Goal: Information Seeking & Learning: Learn about a topic

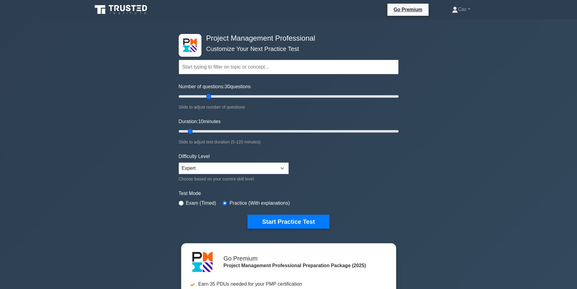
drag, startPoint x: 188, startPoint y: 96, endPoint x: 208, endPoint y: 96, distance: 19.4
type input "30"
click at [208, 96] on input "Number of questions: 30 questions" at bounding box center [289, 96] width 220 height 7
drag, startPoint x: 192, startPoint y: 132, endPoint x: 507, endPoint y: 138, distance: 314.9
type input "120"
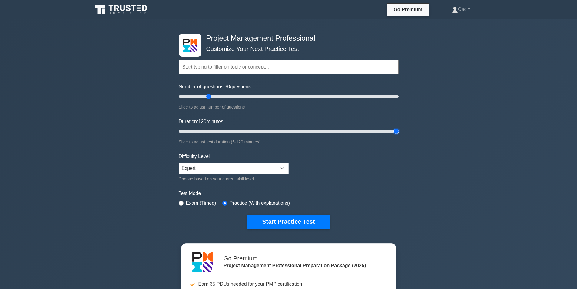
click at [399, 135] on input "Duration: 120 minutes" at bounding box center [289, 131] width 220 height 7
drag, startPoint x: 211, startPoint y: 98, endPoint x: 229, endPoint y: 101, distance: 18.0
click at [229, 100] on input "Number of questions: 50 questions" at bounding box center [289, 96] width 220 height 7
drag, startPoint x: 232, startPoint y: 97, endPoint x: 492, endPoint y: 119, distance: 260.9
type input "200"
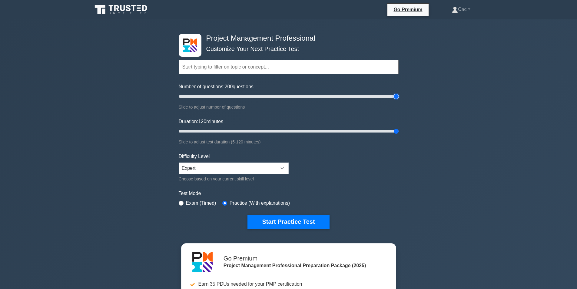
click at [399, 100] on input "Number of questions: 200 questions" at bounding box center [289, 96] width 220 height 7
drag, startPoint x: 266, startPoint y: 212, endPoint x: 269, endPoint y: 214, distance: 3.2
click at [267, 212] on form "Topics Scope Management Time Management Cost Management Quality Management Risk…" at bounding box center [289, 134] width 220 height 187
click at [270, 219] on button "Start Practice Test" at bounding box center [289, 222] width 82 height 14
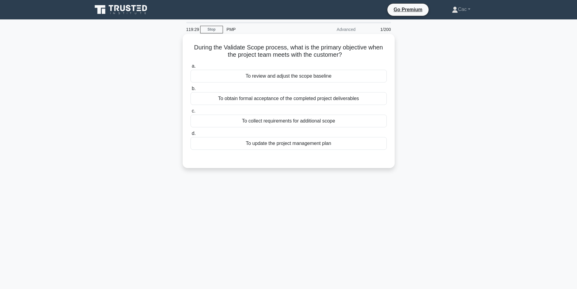
click at [250, 121] on div "To collect requirements for additional scope" at bounding box center [289, 121] width 196 height 13
click at [191, 113] on input "c. To collect requirements for additional scope" at bounding box center [191, 111] width 0 height 4
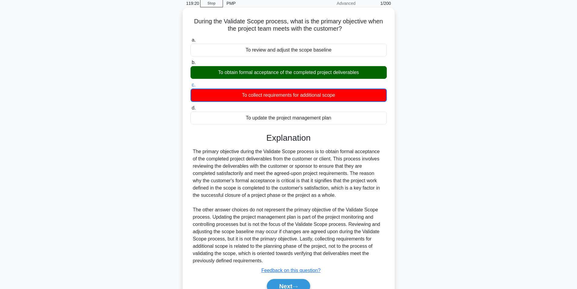
scroll to position [57, 0]
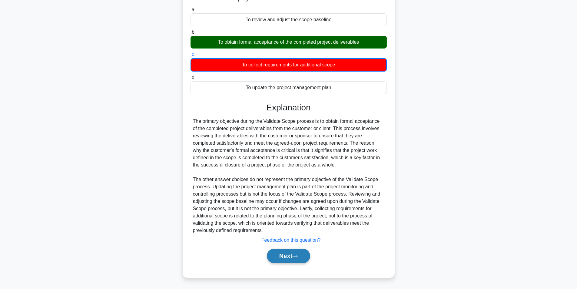
click at [284, 259] on button "Next" at bounding box center [288, 256] width 43 height 15
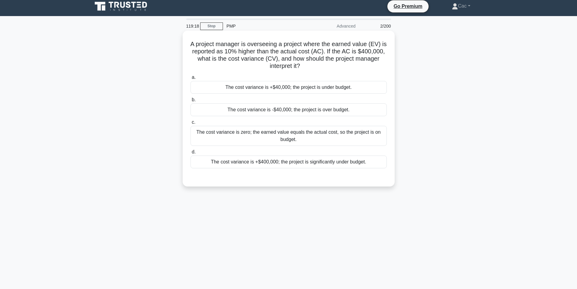
scroll to position [0, 0]
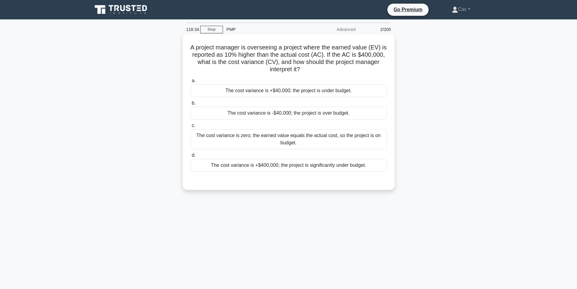
click at [269, 140] on div "The cost variance is zero; the earned value equals the actual cost, so the proj…" at bounding box center [289, 139] width 196 height 20
click at [191, 128] on input "c. The cost variance is zero; the earned value equals the actual cost, so the p…" at bounding box center [191, 126] width 0 height 4
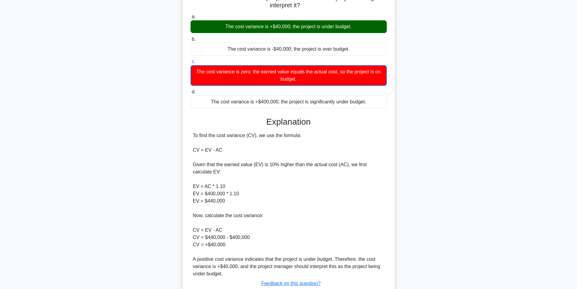
scroll to position [108, 0]
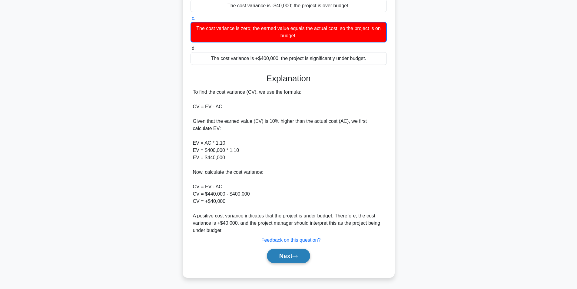
click at [282, 255] on button "Next" at bounding box center [288, 256] width 43 height 15
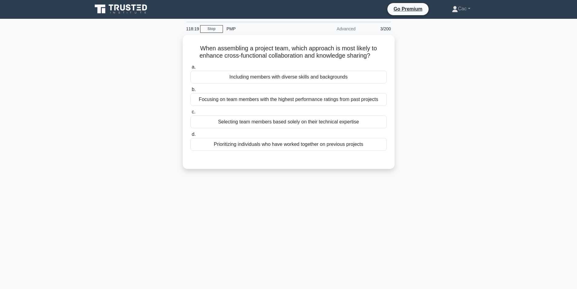
scroll to position [0, 0]
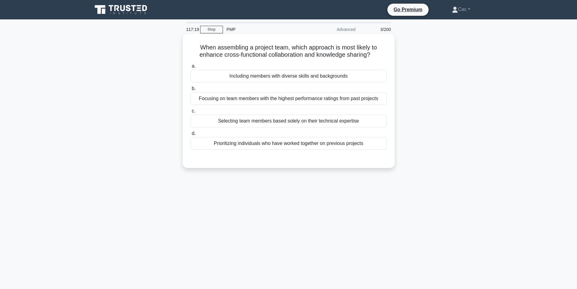
click at [265, 147] on div "Prioritizing individuals who have worked together on previous projects" at bounding box center [289, 143] width 196 height 13
click at [191, 135] on input "d. Prioritizing individuals who have worked together on previous projects" at bounding box center [191, 134] width 0 height 4
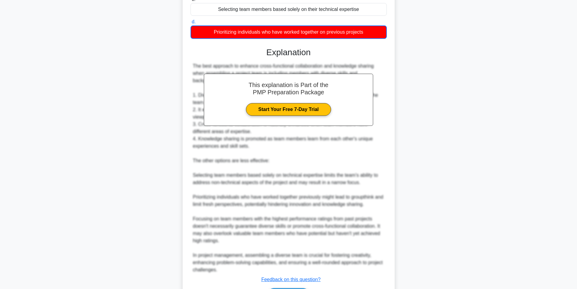
scroll to position [151, 0]
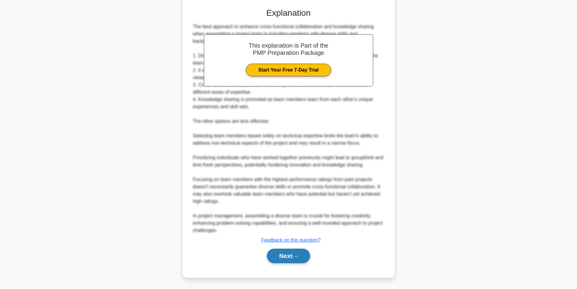
click at [293, 259] on button "Next" at bounding box center [288, 256] width 43 height 15
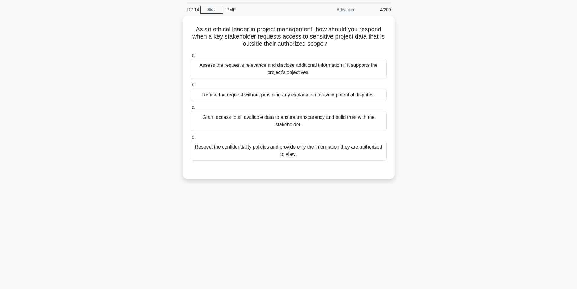
scroll to position [0, 0]
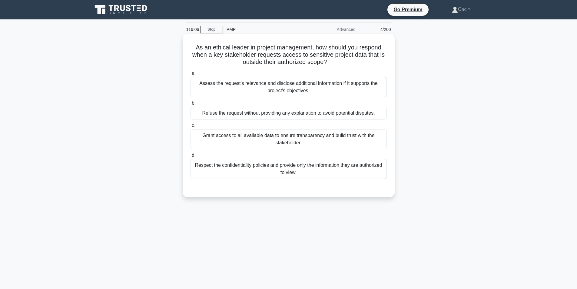
click at [272, 168] on div "Respect the confidentiality policies and provide only the information they are …" at bounding box center [289, 169] width 196 height 20
click at [191, 157] on input "d. Respect the confidentiality policies and provide only the information they a…" at bounding box center [191, 155] width 0 height 4
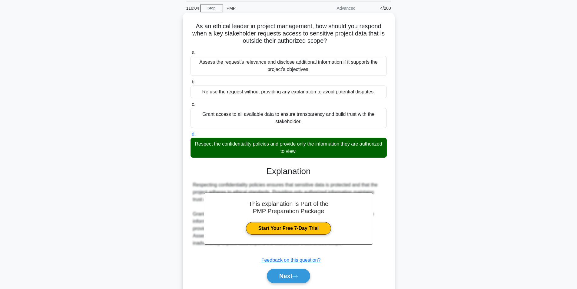
scroll to position [42, 0]
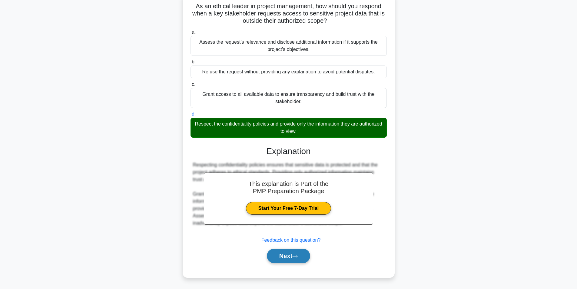
click at [289, 260] on button "Next" at bounding box center [288, 256] width 43 height 15
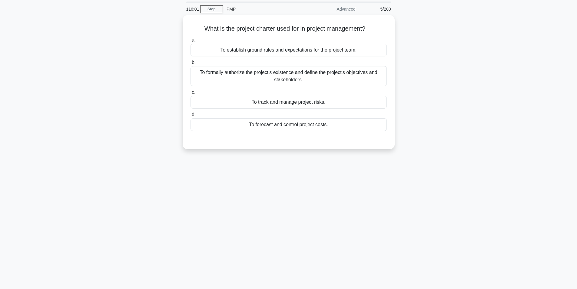
scroll to position [0, 0]
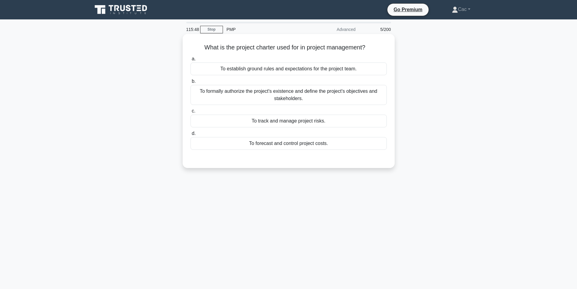
click at [293, 95] on div "To formally authorize the project's existence and define the project's objectiv…" at bounding box center [289, 95] width 196 height 20
click at [191, 83] on input "b. To formally authorize the project's existence and define the project's objec…" at bounding box center [191, 81] width 0 height 4
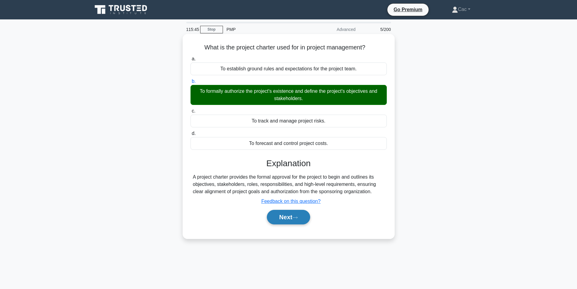
click at [284, 215] on button "Next" at bounding box center [288, 217] width 43 height 15
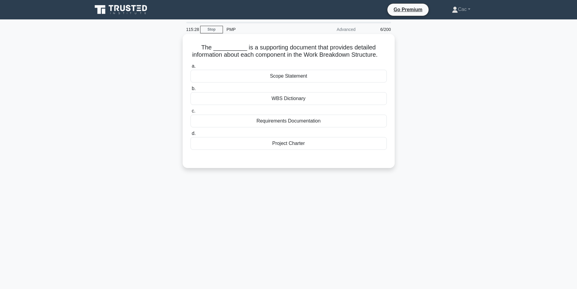
click at [284, 150] on div "Project Charter" at bounding box center [289, 143] width 196 height 13
click at [191, 135] on input "d. Project Charter" at bounding box center [191, 134] width 0 height 4
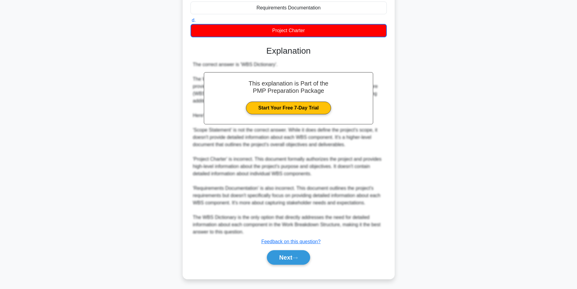
scroll to position [122, 0]
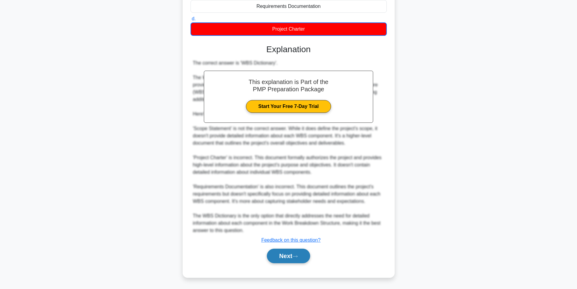
click at [279, 253] on button "Next" at bounding box center [288, 256] width 43 height 15
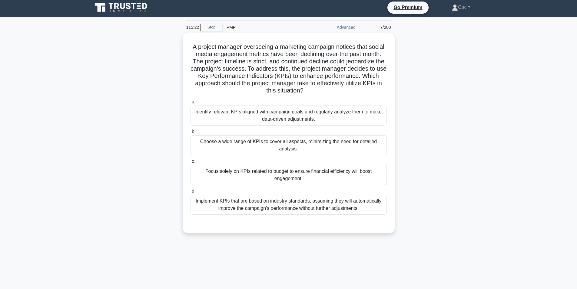
scroll to position [0, 0]
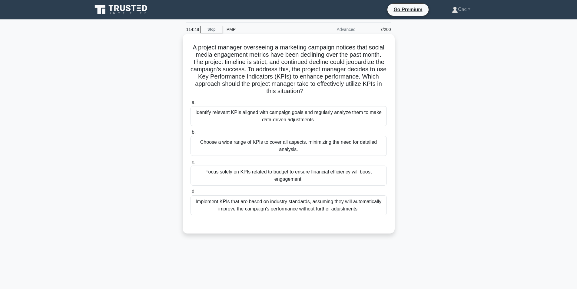
click at [300, 207] on div "Implement KPIs that are based on industry standards, assuming they will automat…" at bounding box center [289, 205] width 196 height 20
click at [191, 194] on input "d. Implement KPIs that are based on industry standards, assuming they will auto…" at bounding box center [191, 192] width 0 height 4
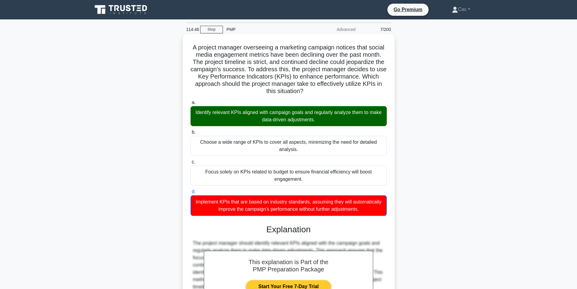
scroll to position [78, 0]
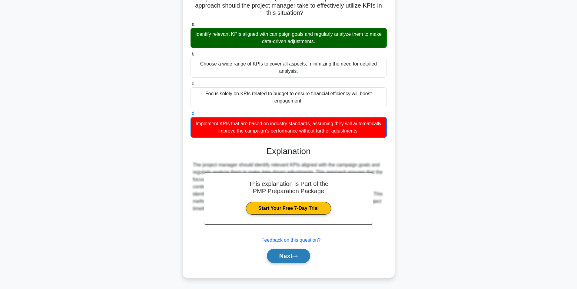
click at [278, 259] on button "Next" at bounding box center [288, 256] width 43 height 15
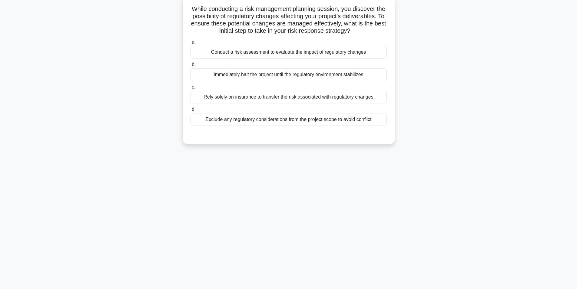
scroll to position [0, 0]
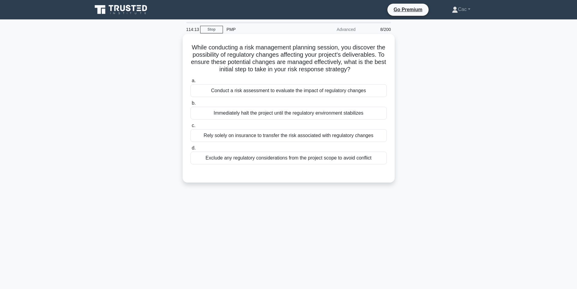
click at [278, 164] on div "Exclude any regulatory considerations from the project scope to avoid conflict" at bounding box center [289, 158] width 196 height 13
click at [191, 150] on input "d. Exclude any regulatory considerations from the project scope to avoid confli…" at bounding box center [191, 148] width 0 height 4
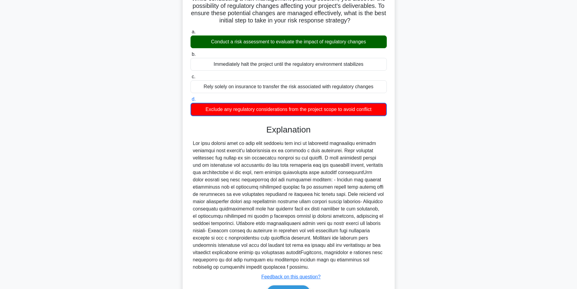
scroll to position [93, 0]
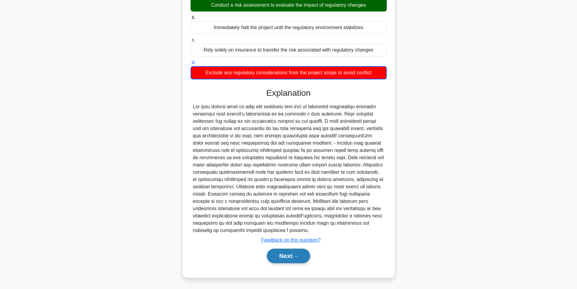
click at [278, 256] on button "Next" at bounding box center [288, 256] width 43 height 15
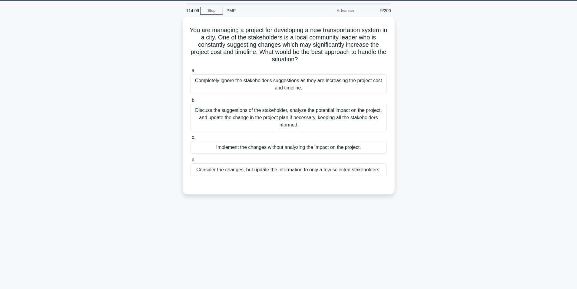
scroll to position [8, 0]
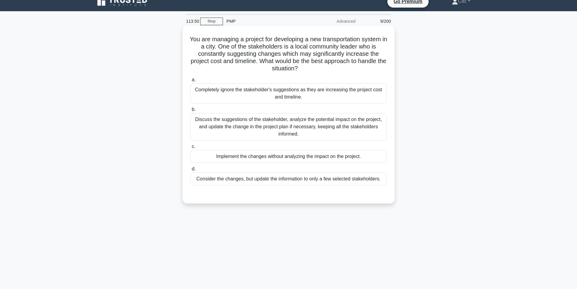
click at [271, 127] on div "Discuss the suggestions of the stakeholder, analyze the potential impact on the…" at bounding box center [289, 126] width 196 height 27
click at [191, 112] on input "b. Discuss the suggestions of the stakeholder, analyze the potential impact on …" at bounding box center [191, 110] width 0 height 4
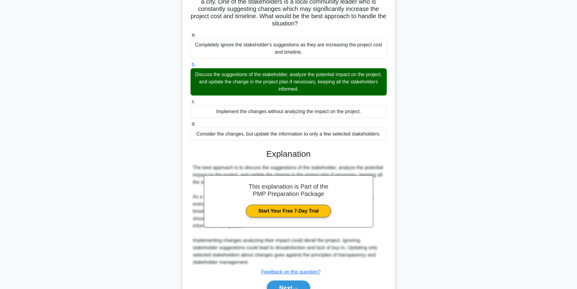
scroll to position [85, 0]
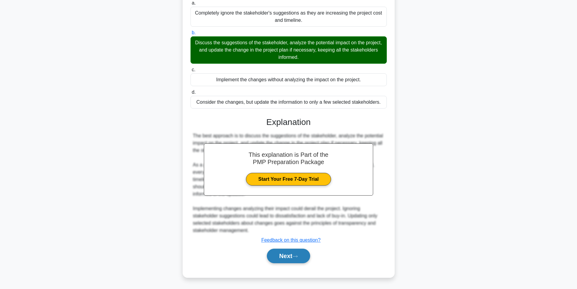
click at [285, 255] on button "Next" at bounding box center [288, 256] width 43 height 15
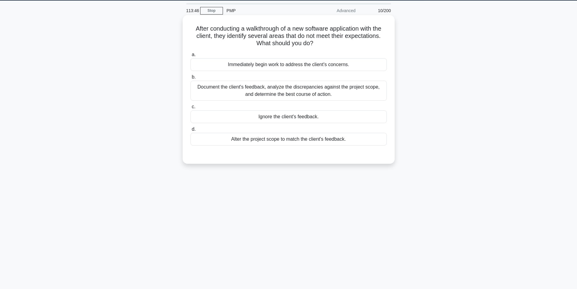
scroll to position [8, 0]
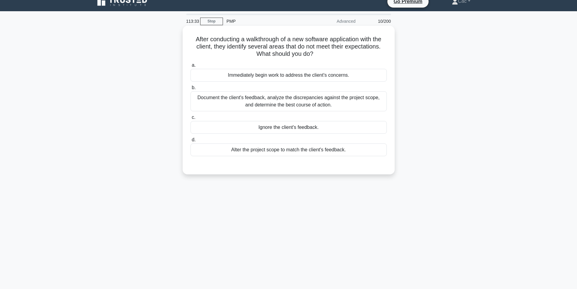
click at [350, 102] on div "Document the client's feedback, analyze the discrepancies against the project s…" at bounding box center [289, 101] width 196 height 20
click at [191, 90] on input "b. Document the client's feedback, analyze the discrepancies against the projec…" at bounding box center [191, 88] width 0 height 4
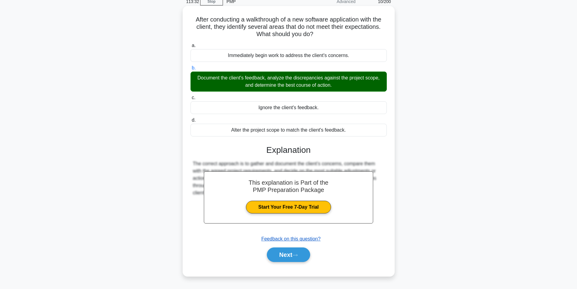
scroll to position [38, 0]
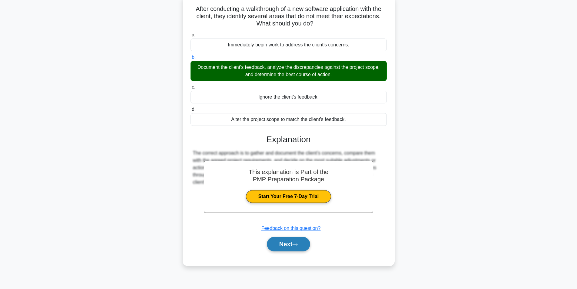
click at [290, 244] on button "Next" at bounding box center [288, 244] width 43 height 15
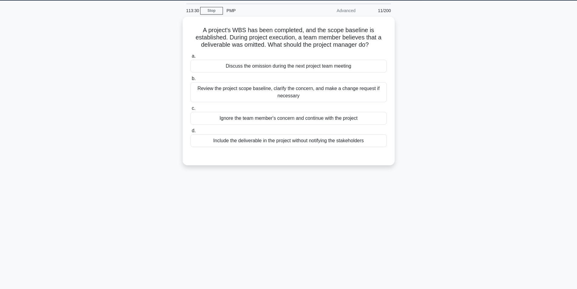
scroll to position [8, 0]
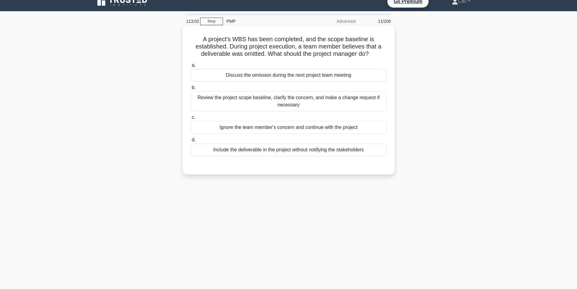
click at [271, 100] on div "Review the project scope baseline, clarify the concern, and make a change reque…" at bounding box center [289, 101] width 196 height 20
click at [191, 90] on input "b. Review the project scope baseline, clarify the concern, and make a change re…" at bounding box center [191, 88] width 0 height 4
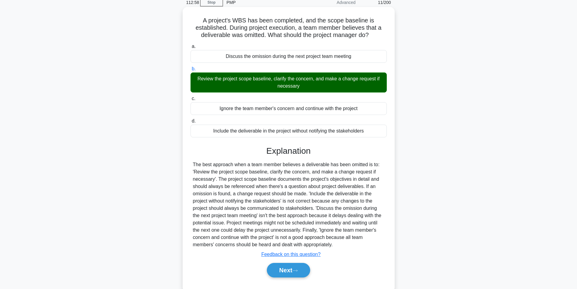
scroll to position [42, 0]
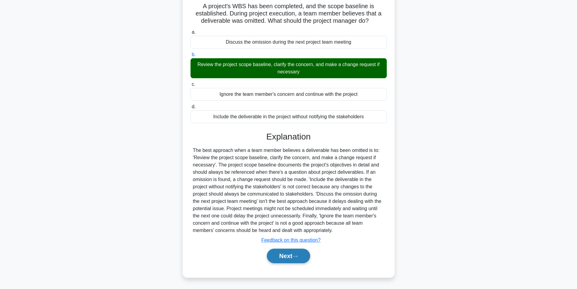
click at [278, 257] on button "Next" at bounding box center [288, 256] width 43 height 15
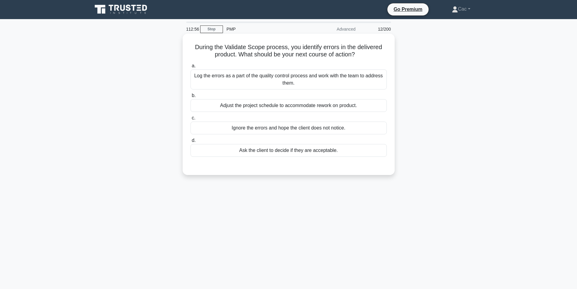
scroll to position [0, 0]
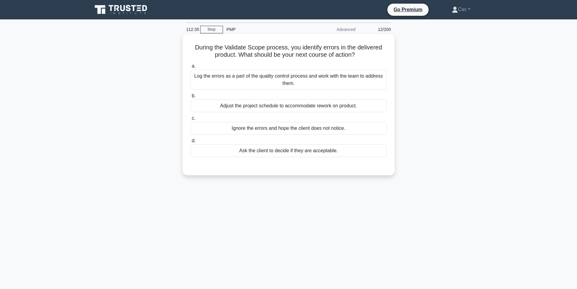
click at [325, 79] on div "Log the errors as a part of the quality control process and work with the team …" at bounding box center [289, 80] width 196 height 20
click at [191, 68] on input "a. Log the errors as a part of the quality control process and work with the te…" at bounding box center [191, 66] width 0 height 4
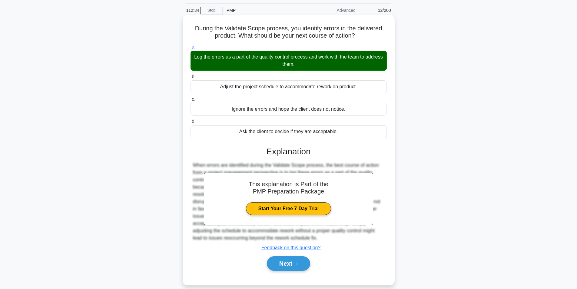
scroll to position [38, 0]
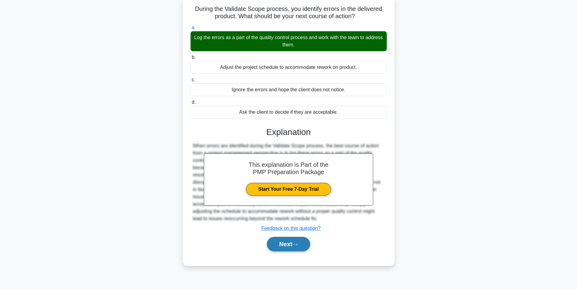
click at [283, 244] on button "Next" at bounding box center [288, 244] width 43 height 15
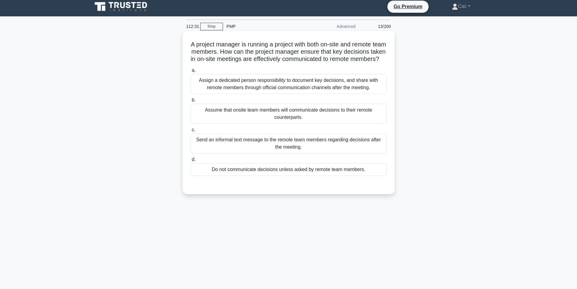
scroll to position [0, 0]
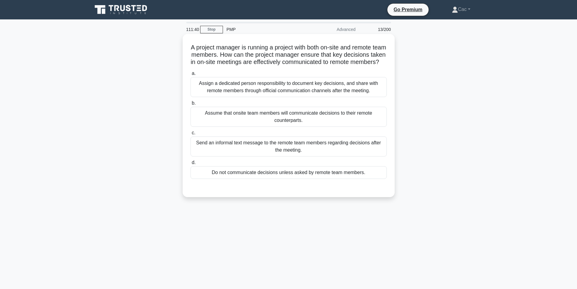
click at [267, 97] on div "Assign a dedicated person responsibility to document key decisions, and share w…" at bounding box center [289, 87] width 196 height 20
click at [191, 75] on input "a. Assign a dedicated person responsibility to document key decisions, and shar…" at bounding box center [191, 74] width 0 height 4
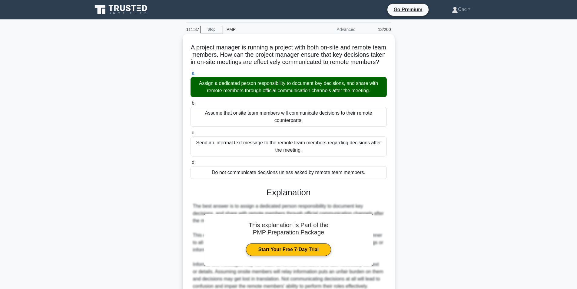
scroll to position [92, 0]
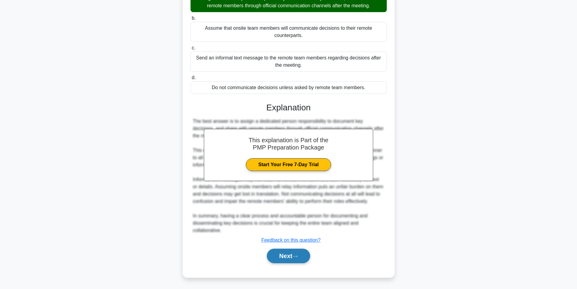
click at [290, 256] on button "Next" at bounding box center [288, 256] width 43 height 15
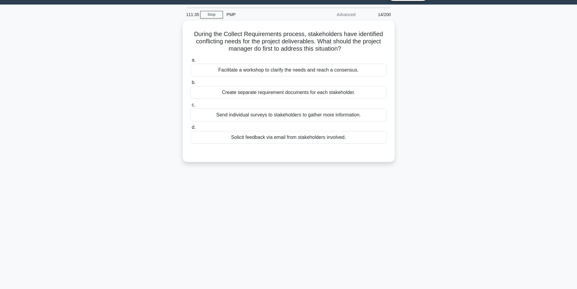
scroll to position [8, 0]
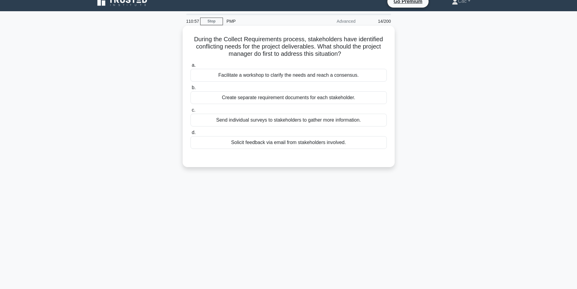
click at [257, 122] on div "Send individual surveys to stakeholders to gather more information." at bounding box center [289, 120] width 196 height 13
click at [191, 112] on input "c. Send individual surveys to stakeholders to gather more information." at bounding box center [191, 110] width 0 height 4
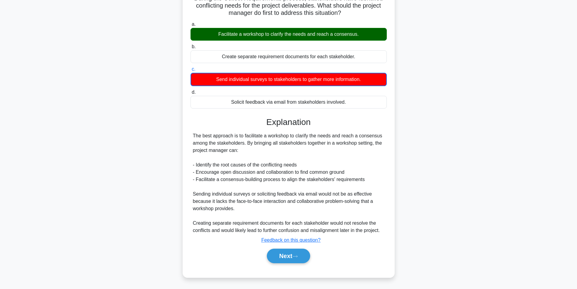
scroll to position [49, 0]
click at [277, 261] on button "Next" at bounding box center [288, 256] width 43 height 15
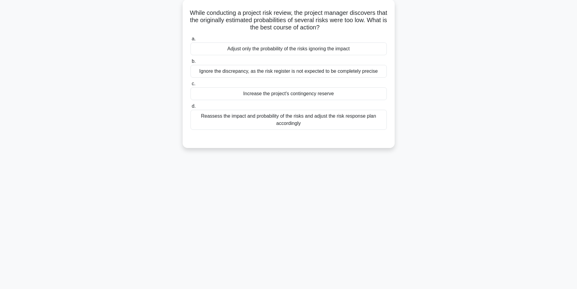
scroll to position [0, 0]
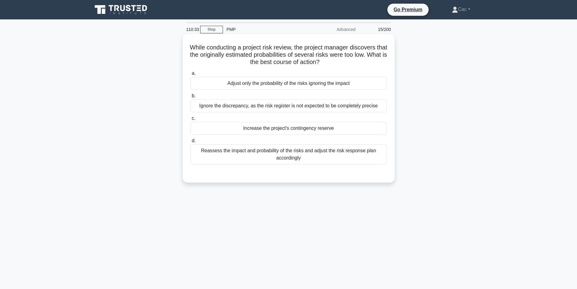
click at [297, 159] on div "Reassess the impact and probability of the risks and adjust the risk response p…" at bounding box center [289, 154] width 196 height 20
click at [191, 143] on input "d. Reassess the impact and probability of the risks and adjust the risk respons…" at bounding box center [191, 141] width 0 height 4
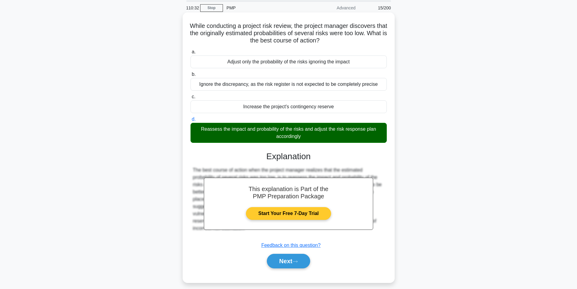
scroll to position [38, 0]
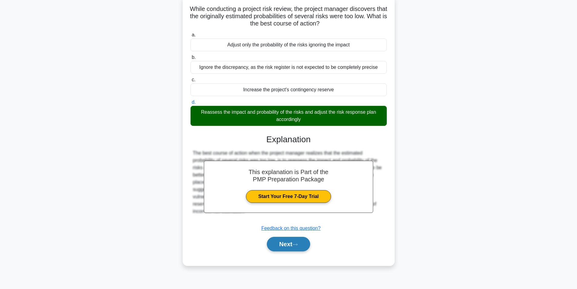
click at [286, 246] on button "Next" at bounding box center [288, 244] width 43 height 15
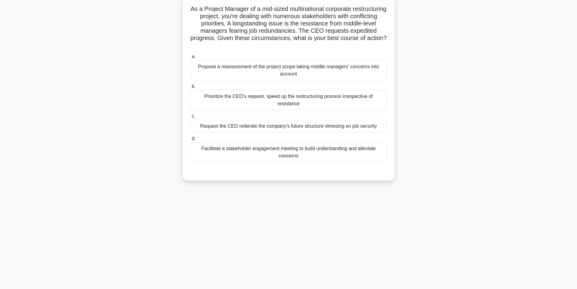
click at [315, 75] on div "Propose a reassessment of the project scope taking middle managers' concerns in…" at bounding box center [289, 70] width 196 height 20
click at [191, 59] on input "a. Propose a reassessment of the project scope taking middle managers' concerns…" at bounding box center [191, 57] width 0 height 4
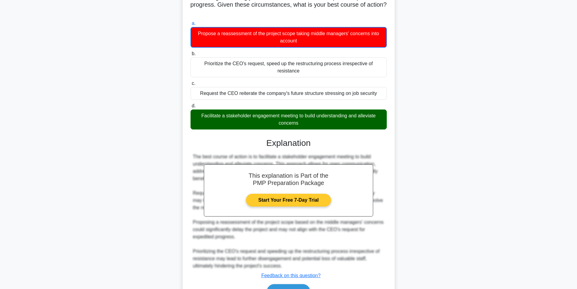
scroll to position [100, 0]
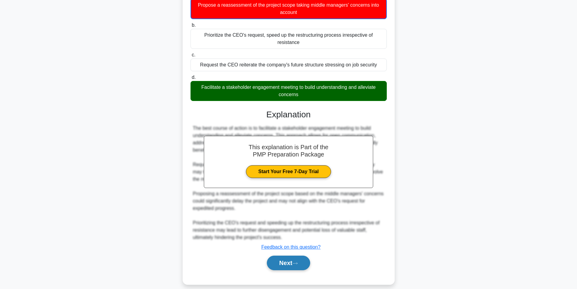
click at [292, 255] on button "Next" at bounding box center [288, 262] width 43 height 15
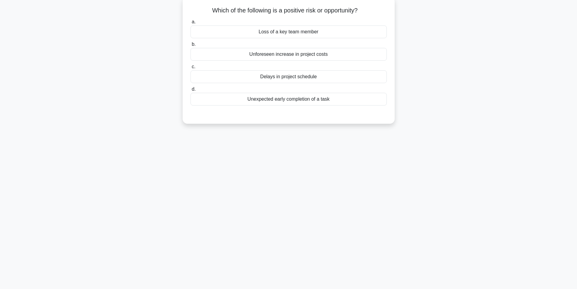
scroll to position [0, 0]
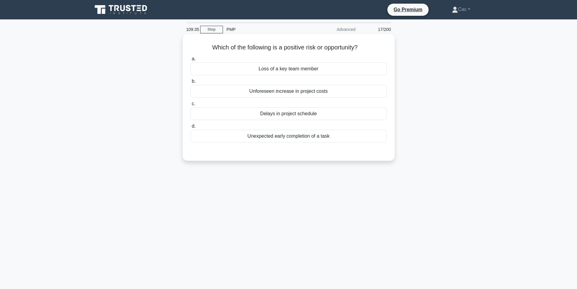
click at [298, 95] on div "Unforeseen increase in project costs" at bounding box center [289, 91] width 196 height 13
click at [191, 83] on input "b. Unforeseen increase in project costs" at bounding box center [191, 81] width 0 height 4
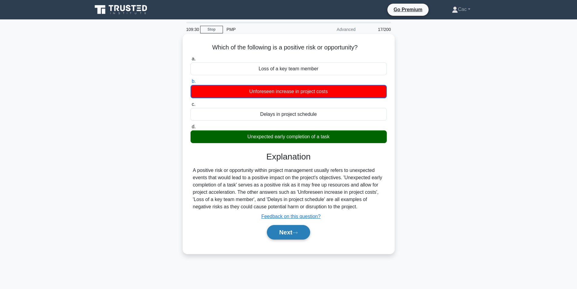
click at [272, 231] on button "Next" at bounding box center [288, 232] width 43 height 15
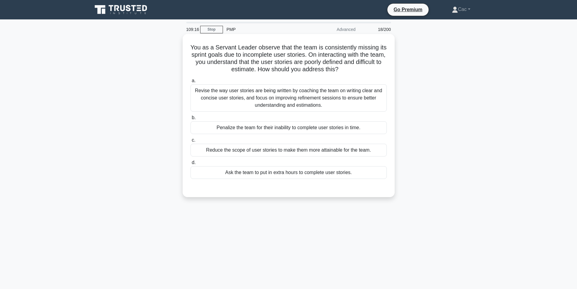
click at [288, 98] on div "Revise the way user stories are being written by coaching the team on writing c…" at bounding box center [289, 97] width 196 height 27
click at [191, 83] on input "a. Revise the way user stories are being written by coaching the team on writin…" at bounding box center [191, 81] width 0 height 4
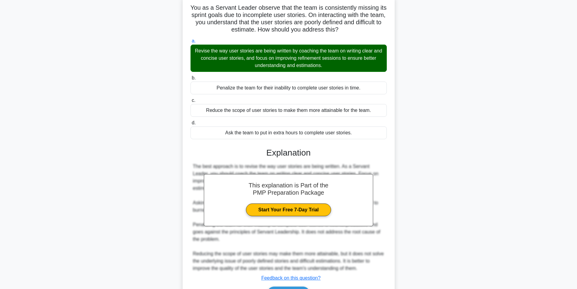
scroll to position [71, 0]
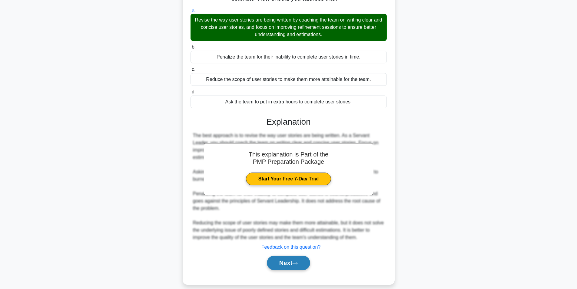
click at [288, 258] on button "Next" at bounding box center [288, 262] width 43 height 15
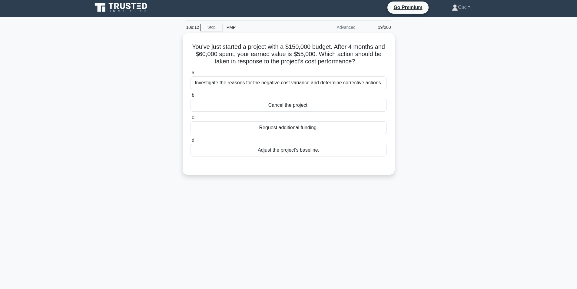
scroll to position [0, 0]
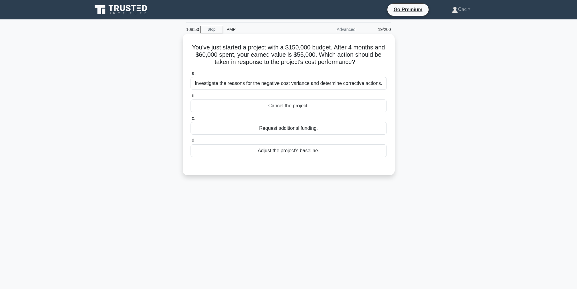
click at [304, 86] on div "Investigate the reasons for the negative cost variance and determine corrective…" at bounding box center [289, 83] width 196 height 13
click at [191, 75] on input "a. Investigate the reasons for the negative cost variance and determine correct…" at bounding box center [191, 74] width 0 height 4
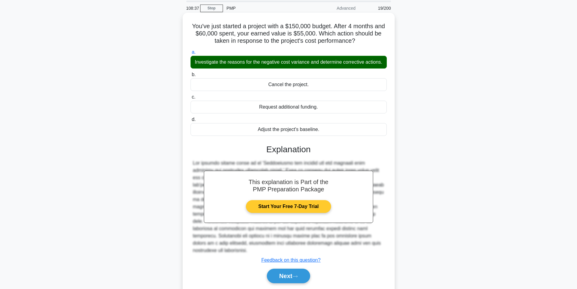
scroll to position [42, 0]
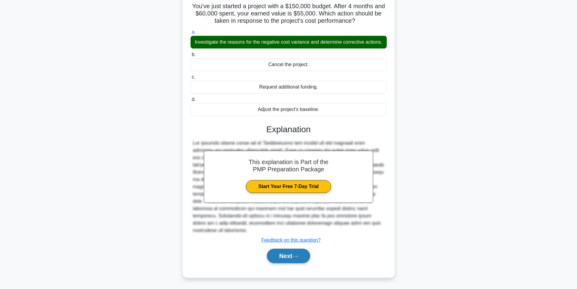
click at [302, 257] on button "Next" at bounding box center [288, 256] width 43 height 15
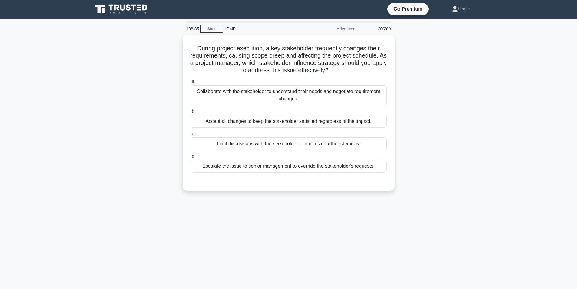
scroll to position [0, 0]
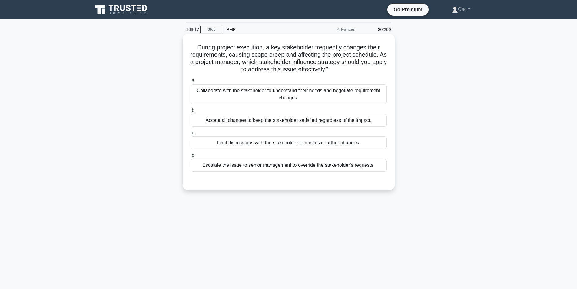
click at [292, 92] on div "Collaborate with the stakeholder to understand their needs and negotiate requir…" at bounding box center [289, 94] width 196 height 20
click at [191, 83] on input "a. Collaborate with the stakeholder to understand their needs and negotiate req…" at bounding box center [191, 81] width 0 height 4
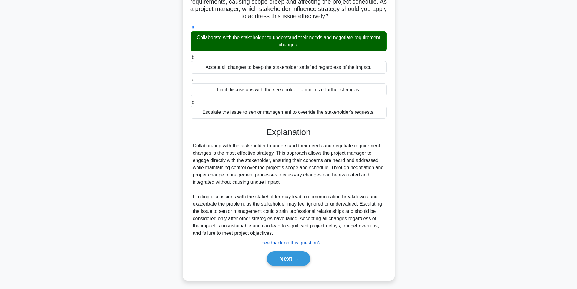
scroll to position [56, 0]
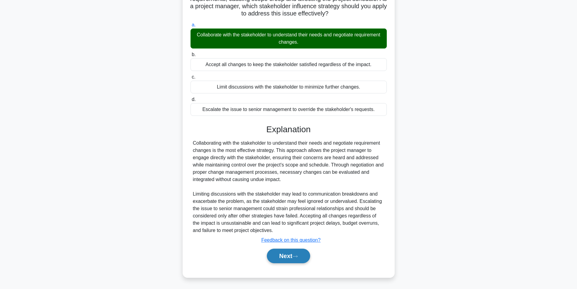
click at [295, 253] on button "Next" at bounding box center [288, 256] width 43 height 15
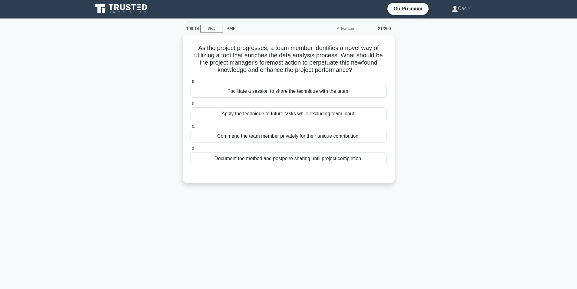
scroll to position [0, 0]
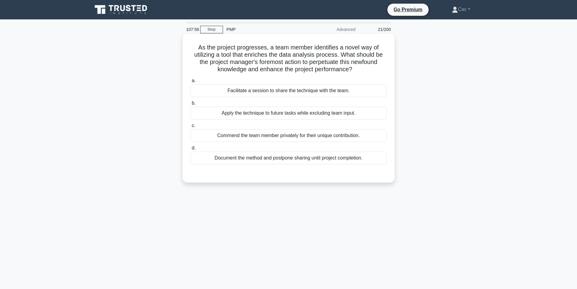
click at [298, 138] on div "Commend the team member privately for their unique contribution." at bounding box center [289, 135] width 196 height 13
click at [191, 128] on input "c. Commend the team member privately for their unique contribution." at bounding box center [191, 126] width 0 height 4
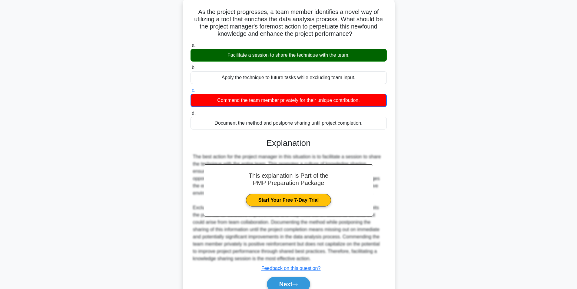
scroll to position [64, 0]
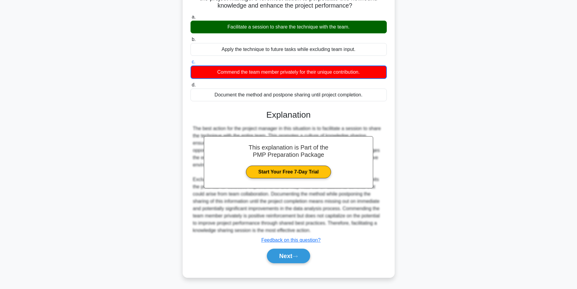
click at [293, 246] on div "Next" at bounding box center [289, 255] width 196 height 19
click at [295, 252] on button "Next" at bounding box center [288, 256] width 43 height 15
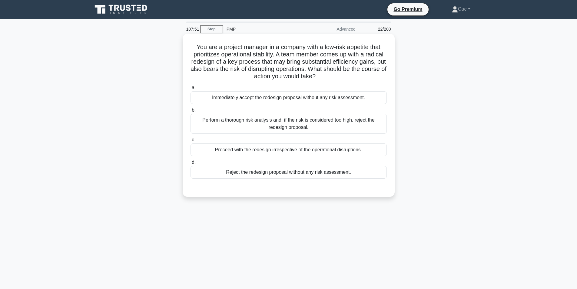
scroll to position [0, 0]
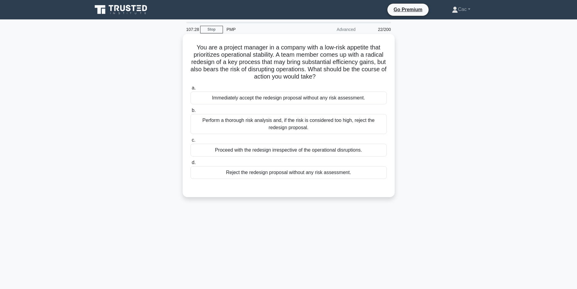
click at [295, 101] on div "Immediately accept the redesign proposal without any risk assessment." at bounding box center [289, 98] width 196 height 13
click at [191, 90] on input "a. Immediately accept the redesign proposal without any risk assessment." at bounding box center [191, 88] width 0 height 4
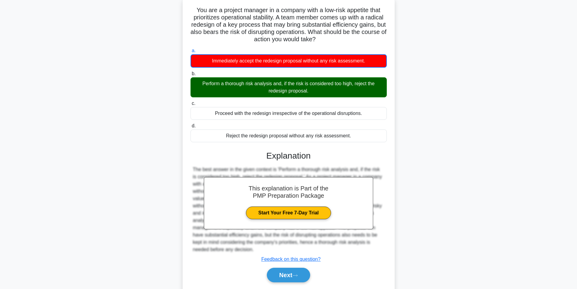
scroll to position [57, 0]
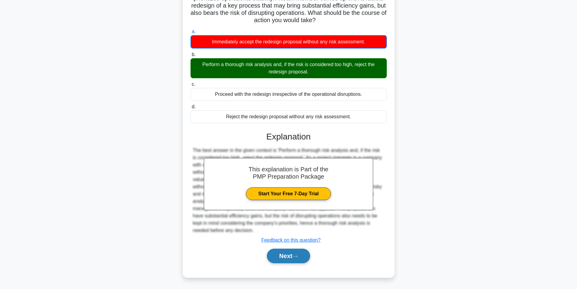
click at [289, 255] on button "Next" at bounding box center [288, 256] width 43 height 15
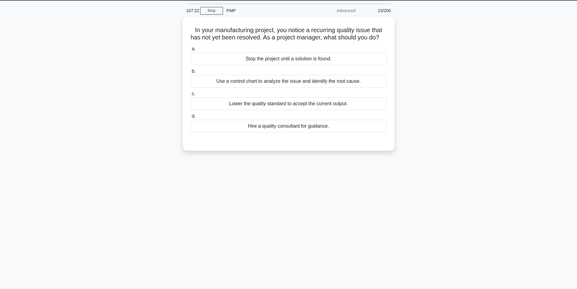
scroll to position [8, 0]
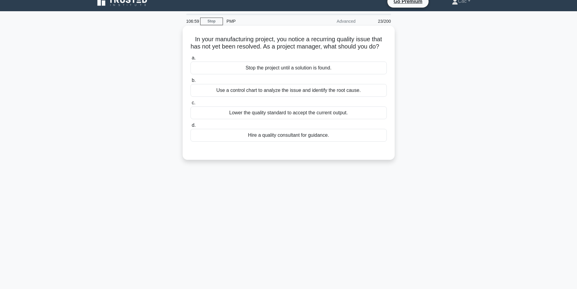
click at [277, 97] on div "Use a control chart to analyze the issue and identify the root cause." at bounding box center [289, 90] width 196 height 13
click at [191, 82] on input "b. Use a control chart to analyze the issue and identify the root cause." at bounding box center [191, 80] width 0 height 4
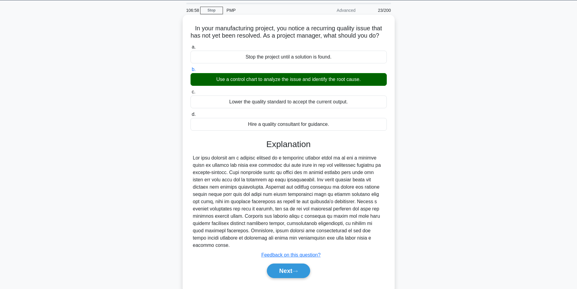
scroll to position [38, 0]
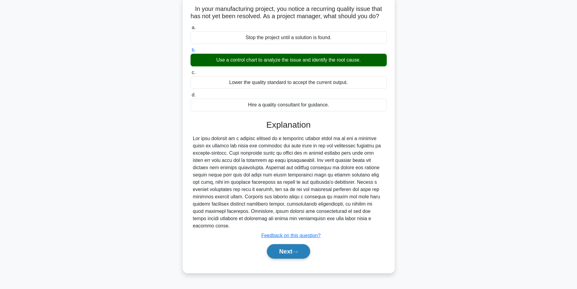
click at [296, 254] on button "Next" at bounding box center [288, 251] width 43 height 15
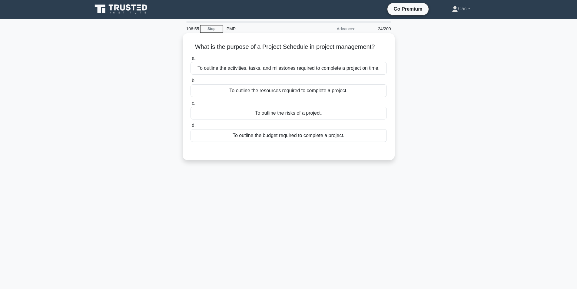
scroll to position [0, 0]
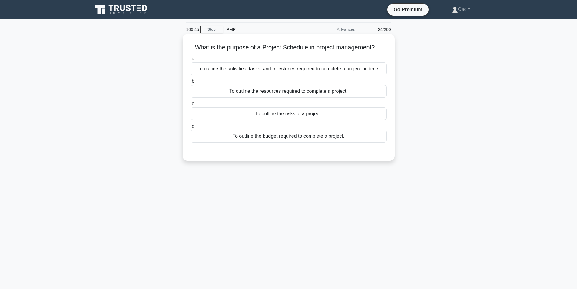
click at [264, 72] on div "To outline the activities, tasks, and milestones required to complete a project…" at bounding box center [289, 68] width 196 height 13
click at [191, 61] on input "a. To outline the activities, tasks, and milestones required to complete a proj…" at bounding box center [191, 59] width 0 height 4
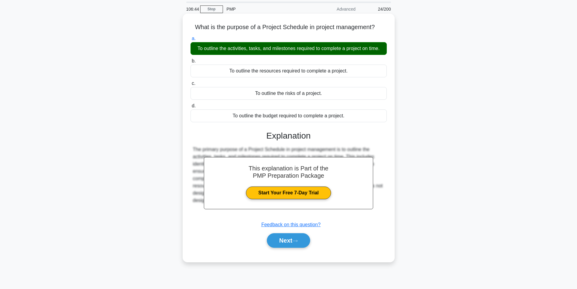
scroll to position [38, 0]
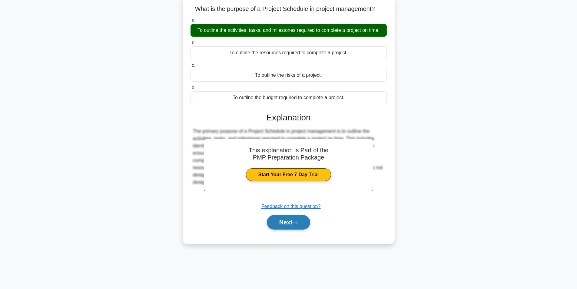
click at [281, 221] on button "Next" at bounding box center [288, 222] width 43 height 15
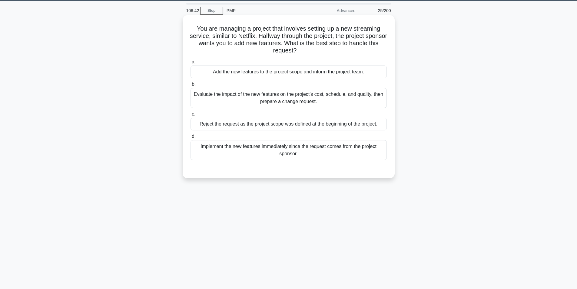
scroll to position [8, 0]
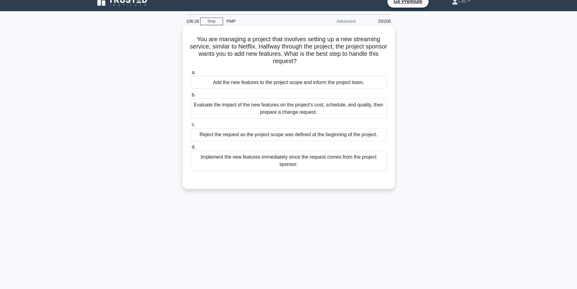
click at [336, 113] on div "Evaluate the impact of the new features on the project's cost, schedule, and qu…" at bounding box center [289, 108] width 196 height 20
click at [191, 97] on input "b. Evaluate the impact of the new features on the project's cost, schedule, and…" at bounding box center [191, 95] width 0 height 4
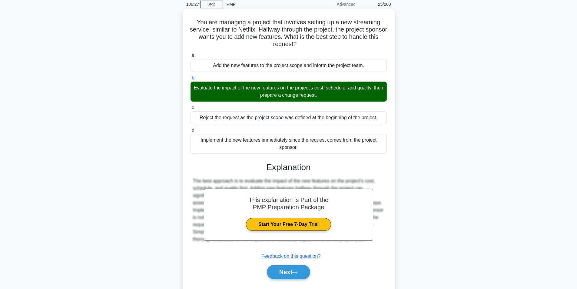
scroll to position [42, 0]
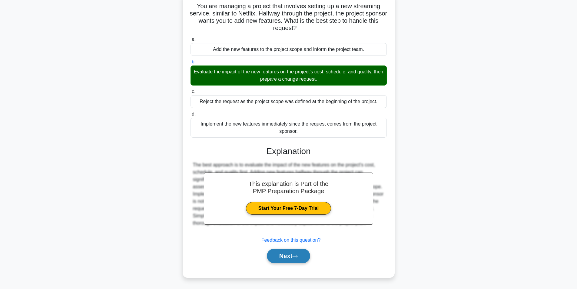
click at [291, 255] on button "Next" at bounding box center [288, 256] width 43 height 15
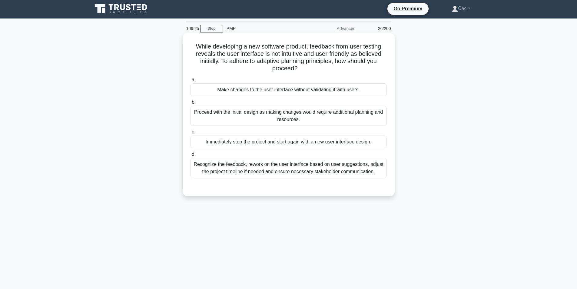
scroll to position [0, 0]
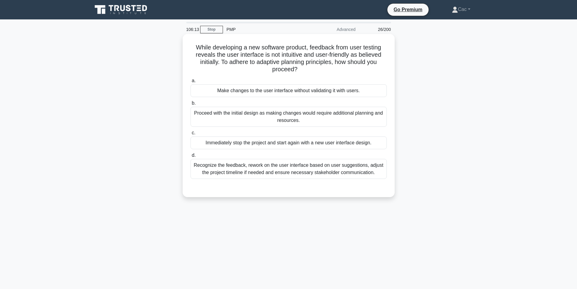
click at [291, 168] on div "Recognize the feedback, rework on the user interface based on user suggestions,…" at bounding box center [289, 169] width 196 height 20
click at [191, 157] on input "d. Recognize the feedback, rework on the user interface based on user suggestio…" at bounding box center [191, 155] width 0 height 4
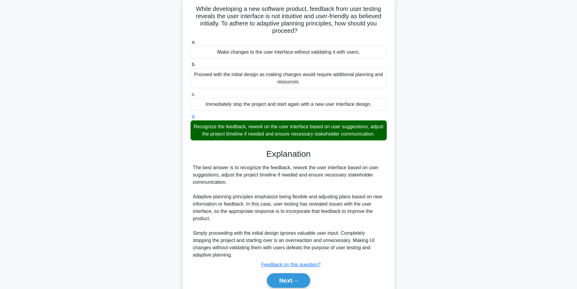
scroll to position [71, 0]
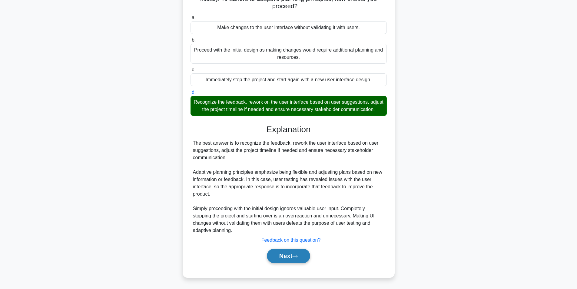
click at [278, 256] on button "Next" at bounding box center [288, 256] width 43 height 15
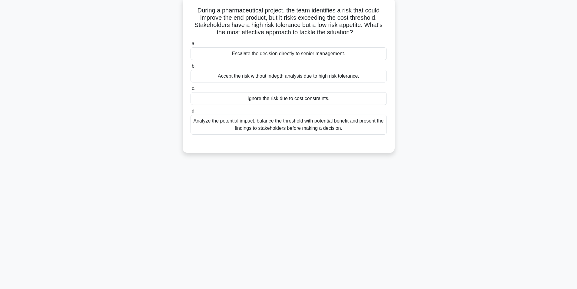
scroll to position [0, 0]
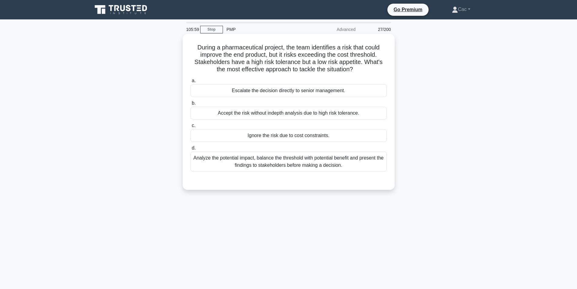
click at [315, 162] on div "Analyze the potential impact, balance the threshold with potential benefit and …" at bounding box center [289, 162] width 196 height 20
click at [191, 150] on input "d. Analyze the potential impact, balance the threshold with potential benefit a…" at bounding box center [191, 148] width 0 height 4
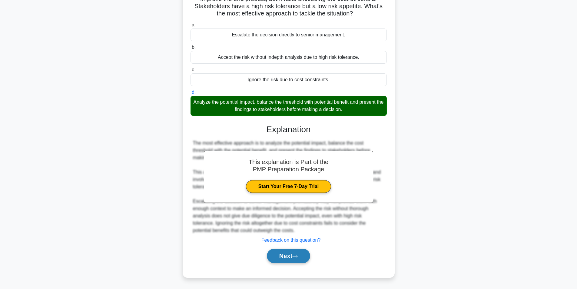
click at [296, 259] on button "Next" at bounding box center [288, 256] width 43 height 15
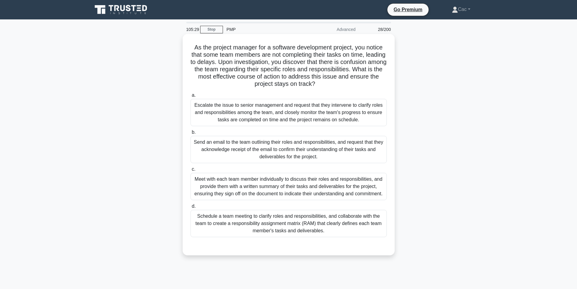
click at [308, 225] on div "Schedule a team meeting to clarify roles and responsibilities, and collaborate …" at bounding box center [289, 223] width 196 height 27
click at [191, 208] on input "d. Schedule a team meeting to clarify roles and responsibilities, and collabora…" at bounding box center [191, 206] width 0 height 4
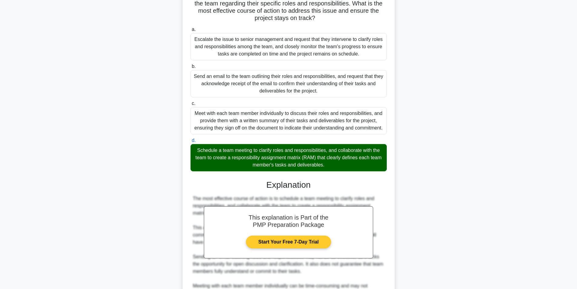
scroll to position [121, 0]
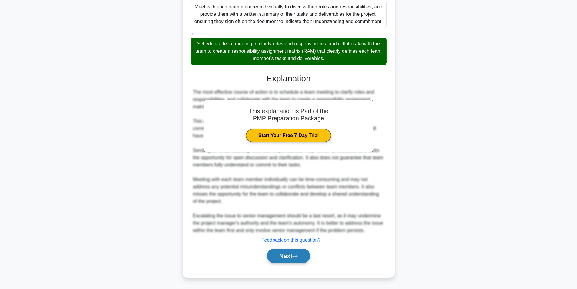
click at [284, 263] on button "Next" at bounding box center [288, 256] width 43 height 15
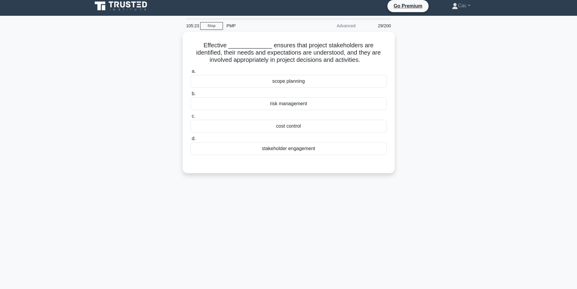
scroll to position [0, 0]
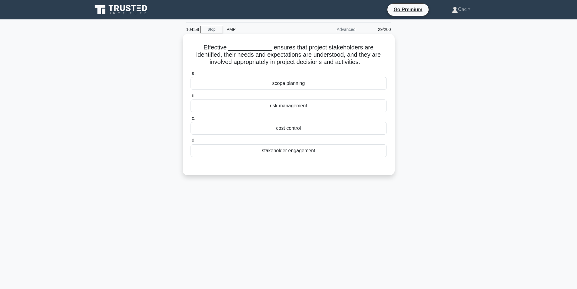
click at [309, 152] on div "stakeholder engagement" at bounding box center [289, 150] width 196 height 13
click at [191, 143] on input "d. stakeholder engagement" at bounding box center [191, 141] width 0 height 4
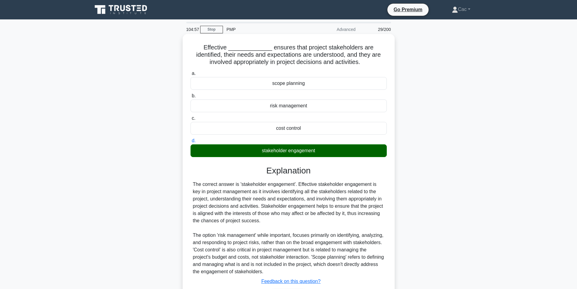
scroll to position [42, 0]
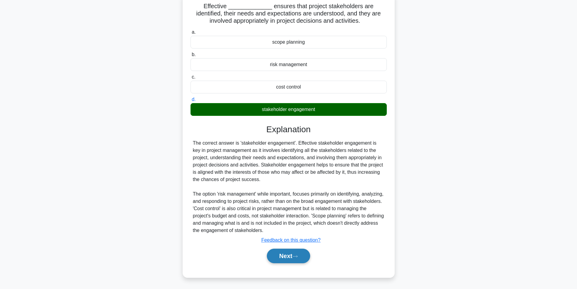
click at [299, 252] on button "Next" at bounding box center [288, 256] width 43 height 15
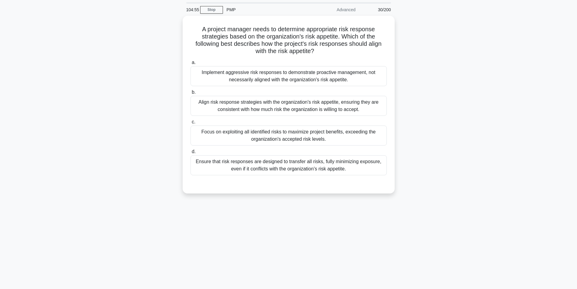
scroll to position [0, 0]
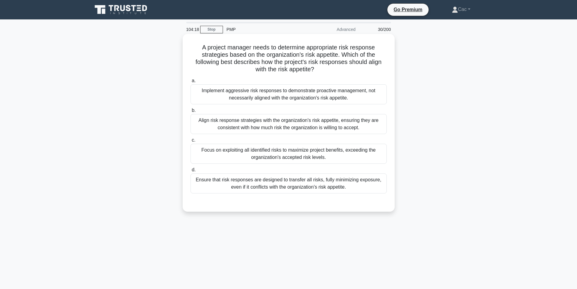
click at [290, 101] on div "Implement aggressive risk responses to demonstrate proactive management, not ne…" at bounding box center [289, 94] width 196 height 20
click at [191, 83] on input "a. Implement aggressive risk responses to demonstrate proactive management, not…" at bounding box center [191, 81] width 0 height 4
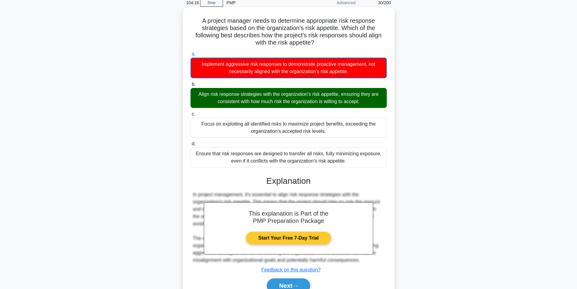
scroll to position [57, 0]
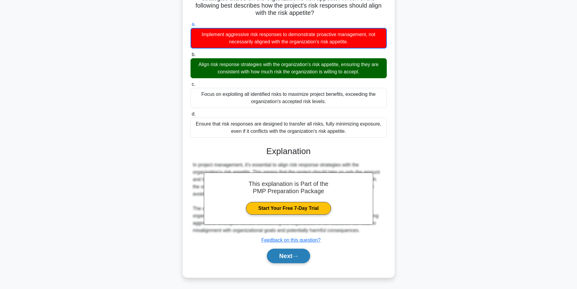
click at [289, 256] on button "Next" at bounding box center [288, 256] width 43 height 15
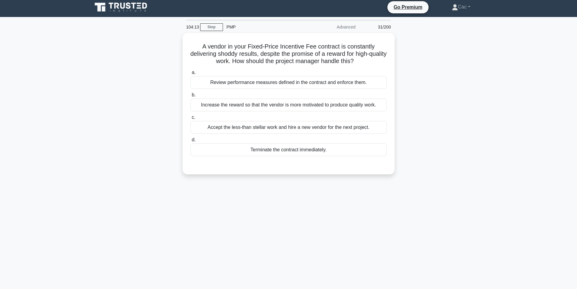
scroll to position [0, 0]
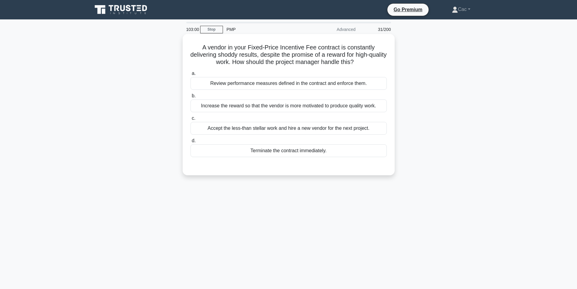
click at [305, 86] on div "Review performance measures defined in the contract and enforce them." at bounding box center [289, 83] width 196 height 13
click at [191, 75] on input "a. Review performance measures defined in the contract and enforce them." at bounding box center [191, 74] width 0 height 4
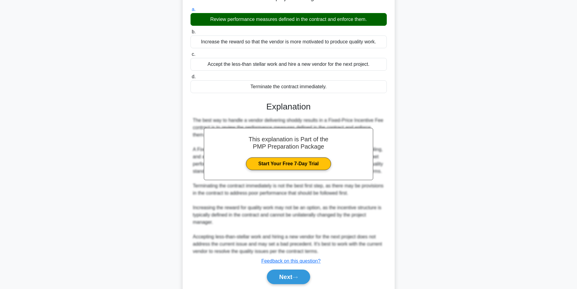
scroll to position [92, 0]
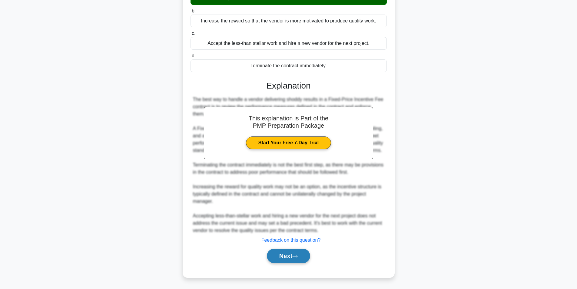
click at [282, 259] on button "Next" at bounding box center [288, 256] width 43 height 15
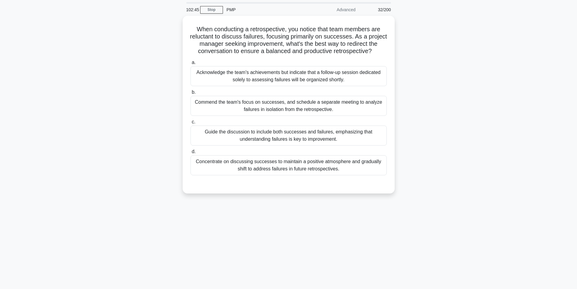
scroll to position [0, 0]
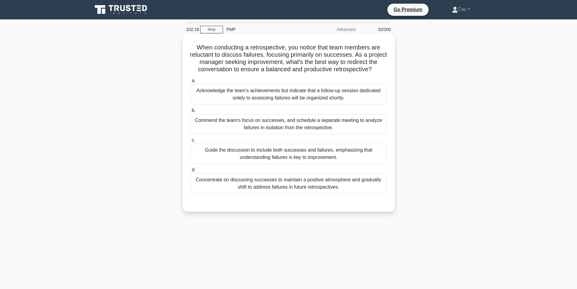
click at [323, 153] on div "Guide the discussion to include both successes and failures, emphasizing that u…" at bounding box center [289, 154] width 196 height 20
click at [191, 142] on input "c. Guide the discussion to include both successes and failures, emphasizing tha…" at bounding box center [191, 140] width 0 height 4
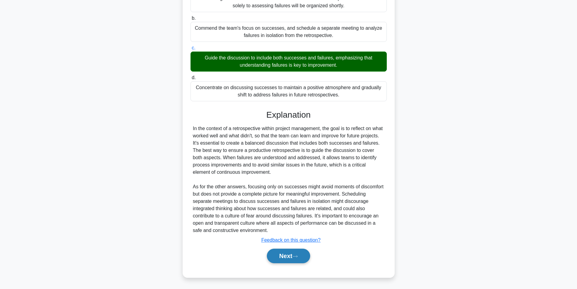
scroll to position [92, 0]
click at [280, 254] on button "Next" at bounding box center [288, 256] width 43 height 15
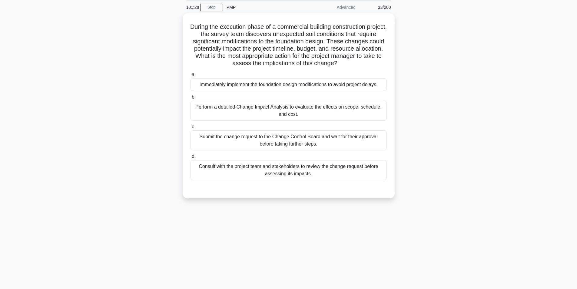
scroll to position [0, 0]
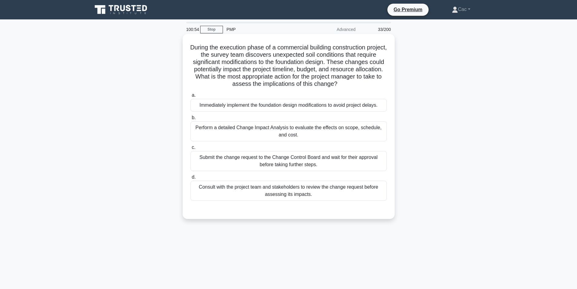
click at [305, 160] on div "Submit the change request to the Change Control Board and wait for their approv…" at bounding box center [289, 161] width 196 height 20
click at [191, 149] on input "c. Submit the change request to the Change Control Board and wait for their app…" at bounding box center [191, 147] width 0 height 4
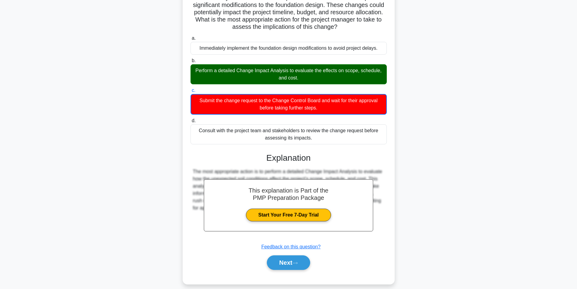
scroll to position [64, 0]
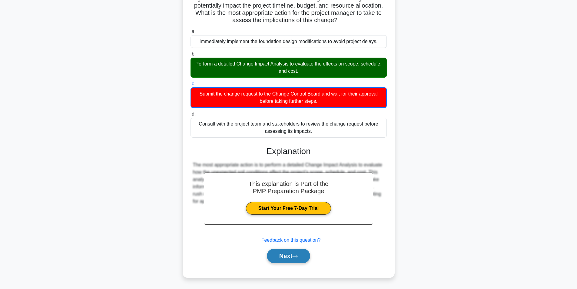
click at [288, 258] on button "Next" at bounding box center [288, 256] width 43 height 15
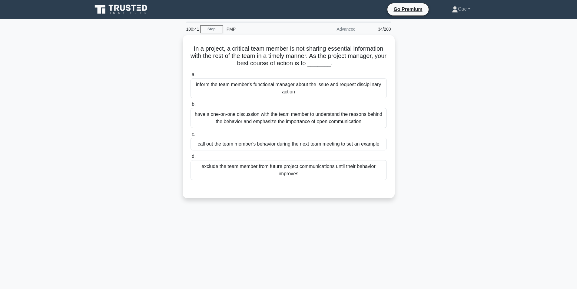
scroll to position [0, 0]
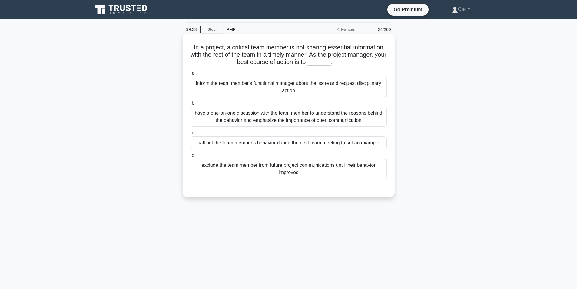
click at [299, 119] on div "have a one-on-one discussion with the team member to understand the reasons beh…" at bounding box center [289, 117] width 196 height 20
click at [191, 105] on input "b. have a one-on-one discussion with the team member to understand the reasons …" at bounding box center [191, 103] width 0 height 4
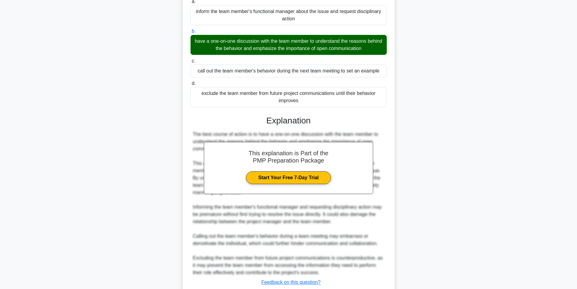
scroll to position [114, 0]
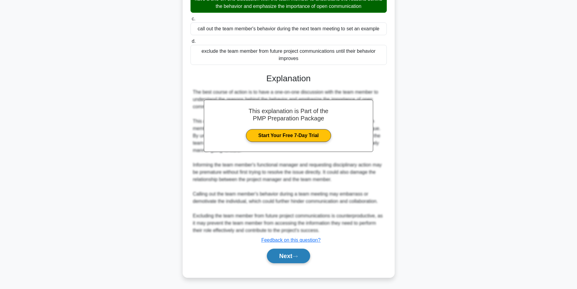
click at [294, 255] on button "Next" at bounding box center [288, 256] width 43 height 15
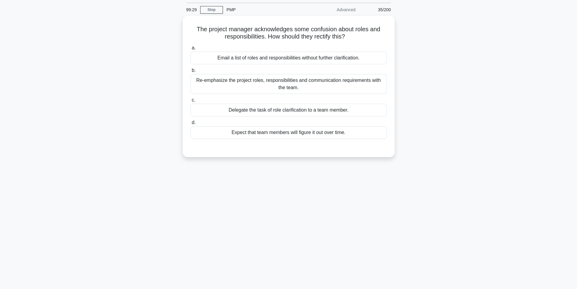
scroll to position [0, 0]
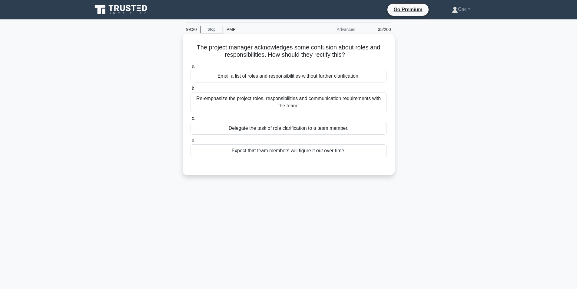
click at [301, 106] on div "Re-emphasize the project roles, responsibilities and communication requirements…" at bounding box center [289, 102] width 196 height 20
click at [191, 91] on input "b. Re-emphasize the project roles, responsibilities and communication requireme…" at bounding box center [191, 89] width 0 height 4
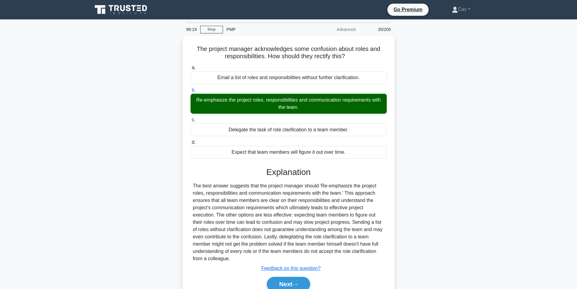
scroll to position [38, 0]
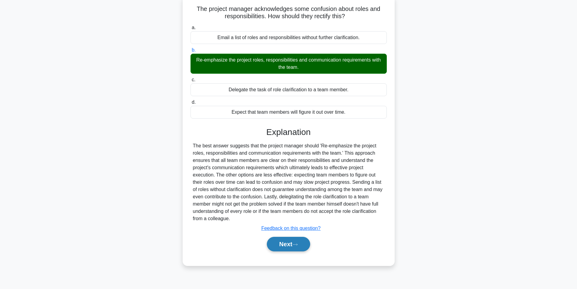
click at [282, 249] on button "Next" at bounding box center [288, 244] width 43 height 15
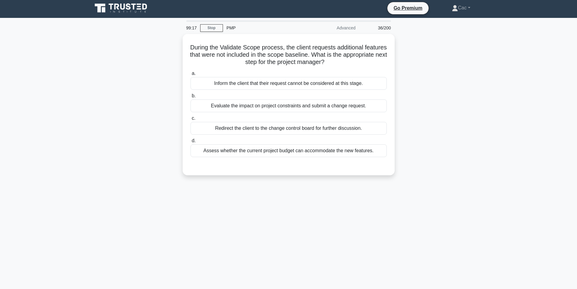
scroll to position [0, 0]
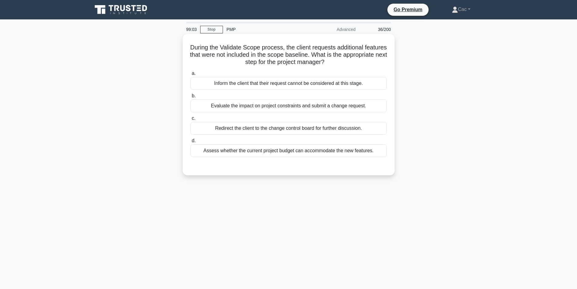
click at [274, 105] on div "Evaluate the impact on project constraints and submit a change request." at bounding box center [289, 105] width 196 height 13
click at [191, 98] on input "b. Evaluate the impact on project constraints and submit a change request." at bounding box center [191, 96] width 0 height 4
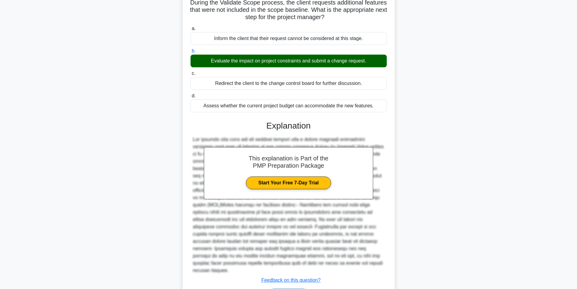
scroll to position [78, 0]
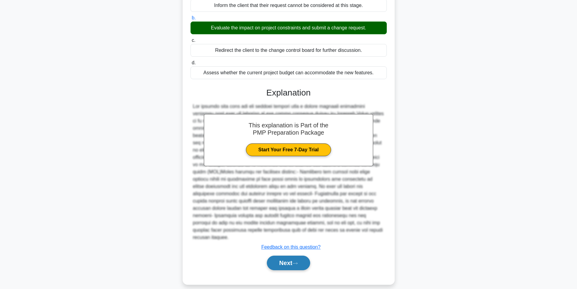
click at [281, 255] on button "Next" at bounding box center [288, 262] width 43 height 15
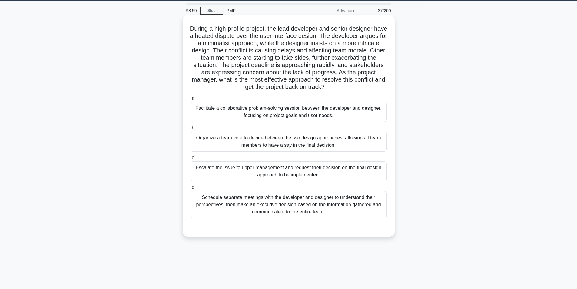
scroll to position [8, 0]
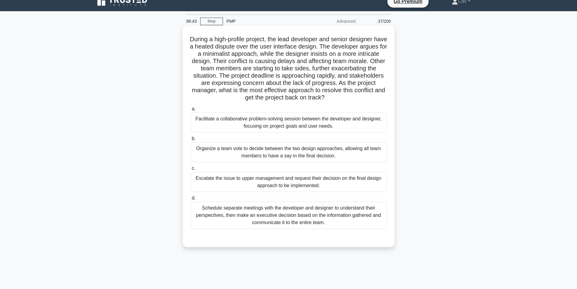
drag, startPoint x: 229, startPoint y: 68, endPoint x: 346, endPoint y: 95, distance: 119.9
click at [346, 95] on h5 "During a high-profile project, the lead developer and senior designer have a he…" at bounding box center [289, 68] width 198 height 66
click at [290, 217] on div "Schedule separate meetings with the developer and designer to understand their …" at bounding box center [289, 215] width 196 height 27
click at [191, 200] on input "d. Schedule separate meetings with the developer and designer to understand the…" at bounding box center [191, 198] width 0 height 4
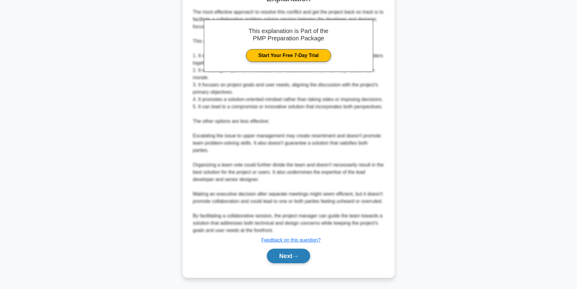
click at [296, 255] on icon at bounding box center [294, 256] width 5 height 3
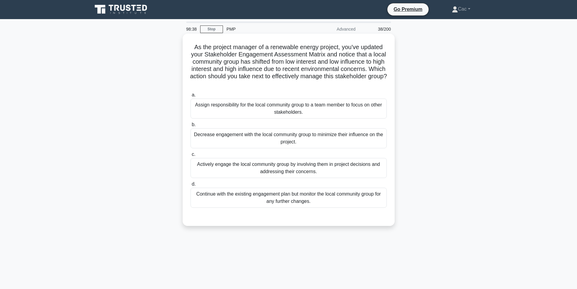
scroll to position [0, 0]
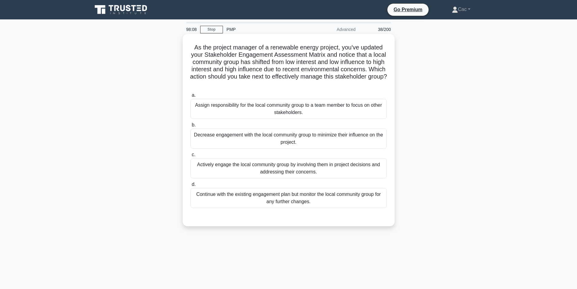
click at [292, 108] on div "Assign responsibility for the local community group to a team member to focus o…" at bounding box center [289, 109] width 196 height 20
click at [191, 97] on input "a. Assign responsibility for the local community group to a team member to focu…" at bounding box center [191, 95] width 0 height 4
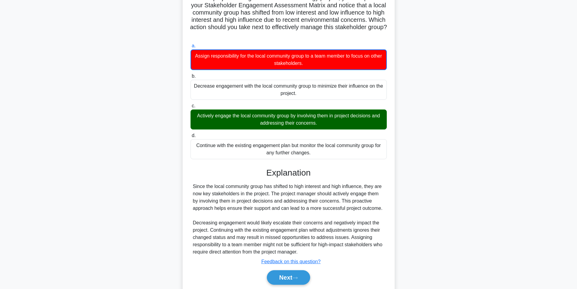
scroll to position [71, 0]
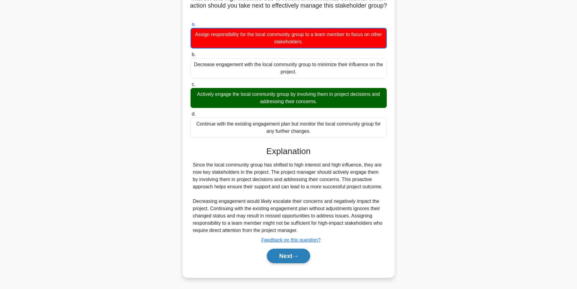
click at [287, 259] on button "Next" at bounding box center [288, 256] width 43 height 15
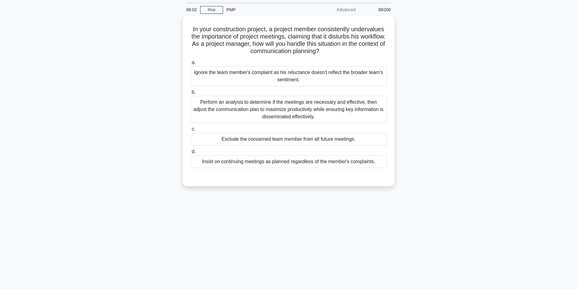
scroll to position [0, 0]
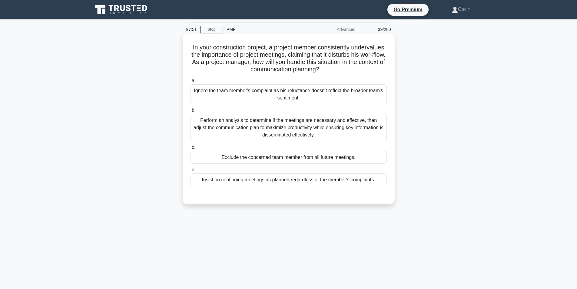
click at [272, 131] on div "Perform an analysis to determine if the meetings are necessary and effective, t…" at bounding box center [289, 127] width 196 height 27
click at [191, 112] on input "b. Perform an analysis to determine if the meetings are necessary and effective…" at bounding box center [191, 110] width 0 height 4
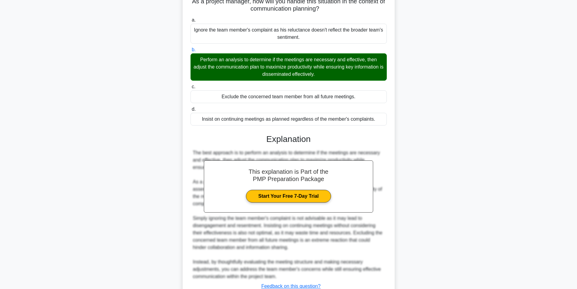
scroll to position [107, 0]
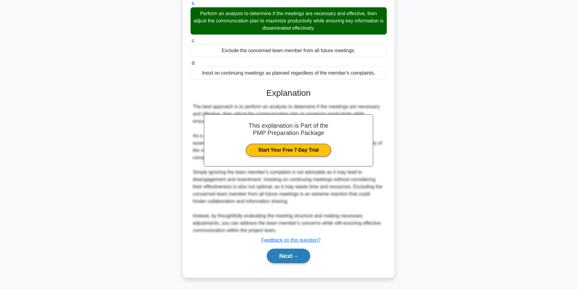
click at [294, 257] on button "Next" at bounding box center [288, 256] width 43 height 15
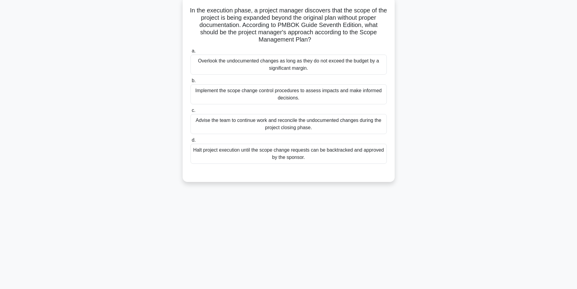
scroll to position [0, 0]
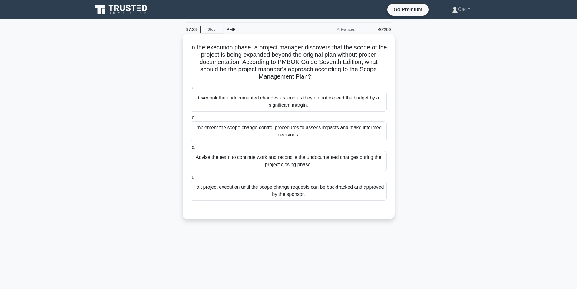
click at [282, 137] on div "Implement the scope change control procedures to assess impacts and make inform…" at bounding box center [289, 131] width 196 height 20
click at [191, 120] on input "b. Implement the scope change control procedures to assess impacts and make inf…" at bounding box center [191, 118] width 0 height 4
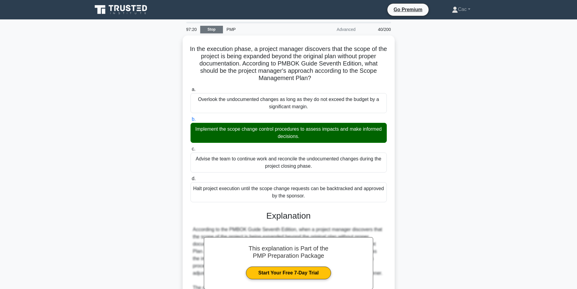
click at [211, 30] on link "Stop" at bounding box center [211, 30] width 23 height 8
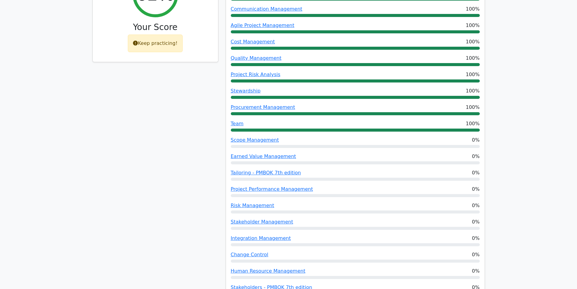
scroll to position [182, 0]
